Goal: Information Seeking & Learning: Learn about a topic

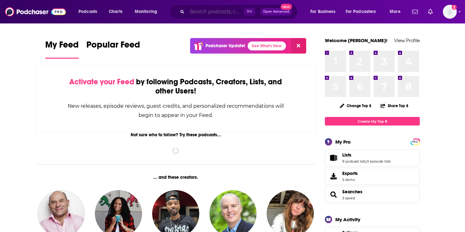
click at [216, 12] on input "Search podcasts, credits, & more..." at bounding box center [215, 12] width 57 height 10
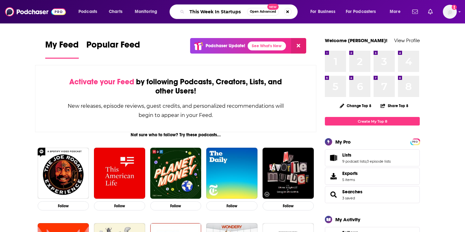
type input "This Week In Startups"
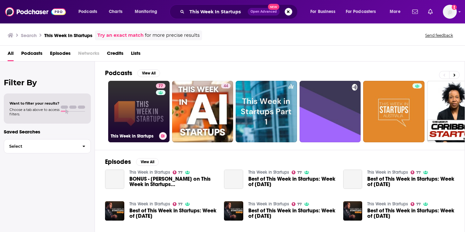
click at [153, 110] on link "77 This Week in Startups" at bounding box center [138, 111] width 61 height 61
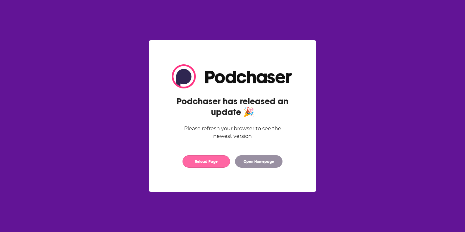
click at [220, 164] on button "Reload Page" at bounding box center [206, 161] width 47 height 12
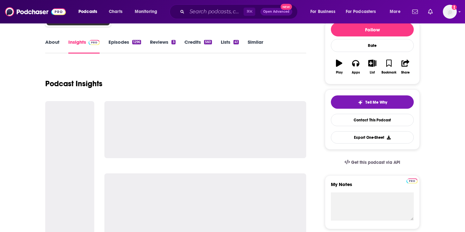
scroll to position [84, 0]
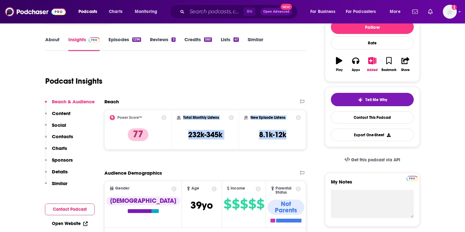
drag, startPoint x: 287, startPoint y: 134, endPoint x: 182, endPoint y: 117, distance: 105.7
click at [182, 117] on div "Power Score™ 77 Total Monthly Listens 232k-345k New Episode Listens 8.1k-12k" at bounding box center [205, 130] width 202 height 40
copy div "Total Monthly Listens 232k-345k New Episode Listens 8.1k-12k"
